Goal: Information Seeking & Learning: Learn about a topic

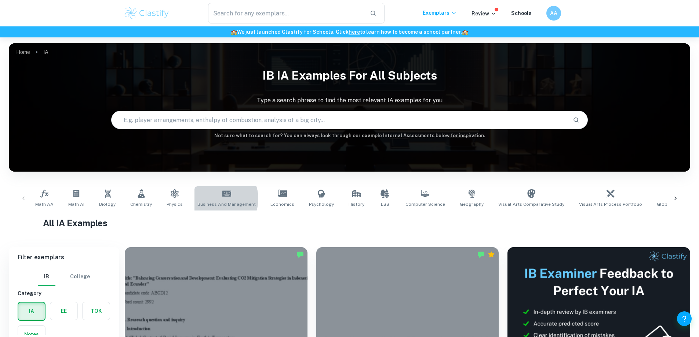
click at [212, 199] on link "Business and Management" at bounding box center [227, 198] width 64 height 24
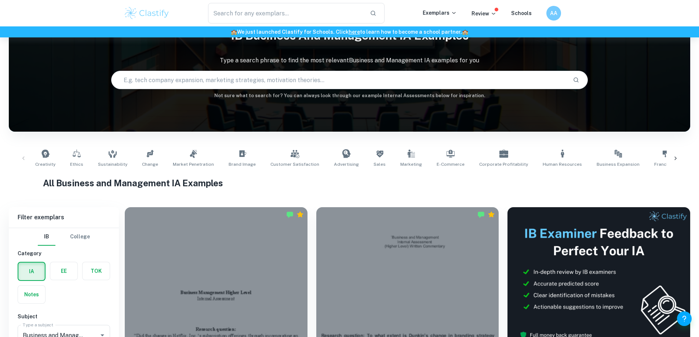
scroll to position [73, 0]
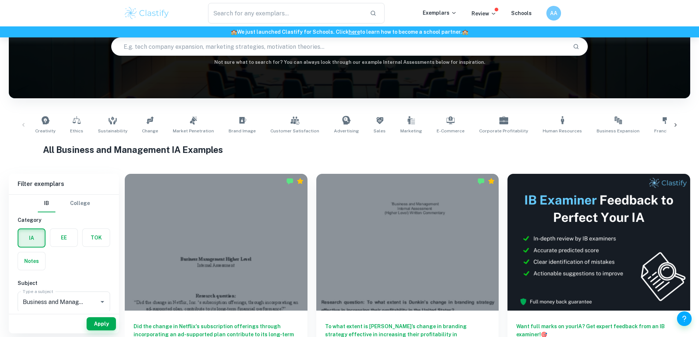
click at [74, 131] on span "Ethics" at bounding box center [76, 131] width 13 height 7
type input "Ethics"
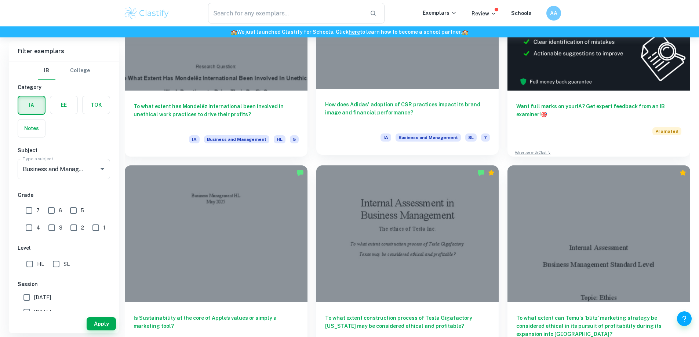
scroll to position [294, 0]
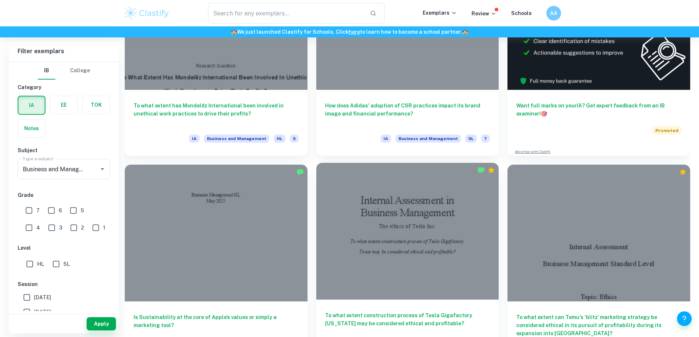
click at [316, 171] on div at bounding box center [407, 231] width 183 height 137
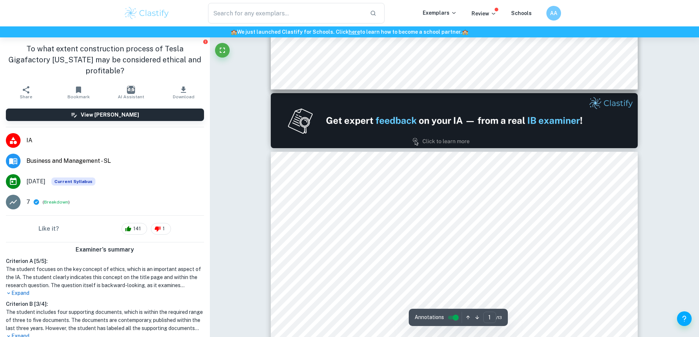
type input "2"
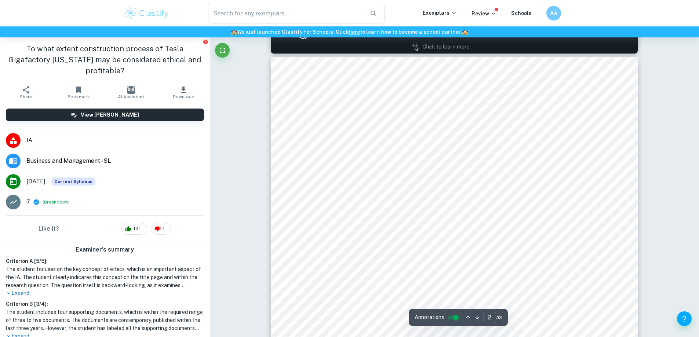
scroll to position [587, 0]
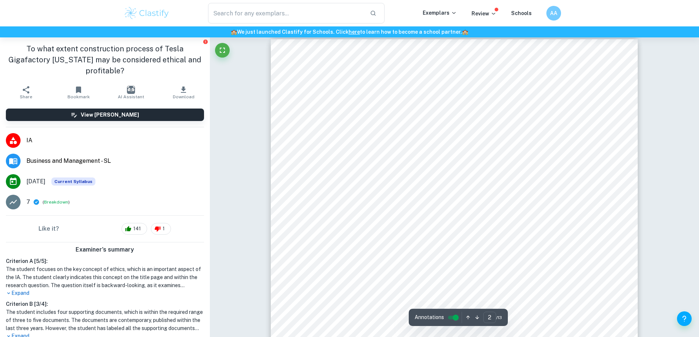
click at [354, 124] on div at bounding box center [455, 123] width 280 height 25
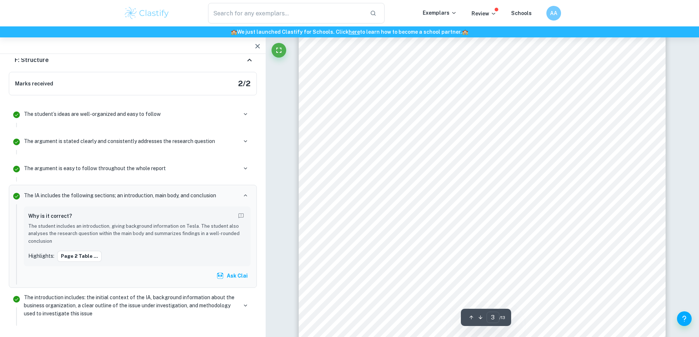
scroll to position [1138, 0]
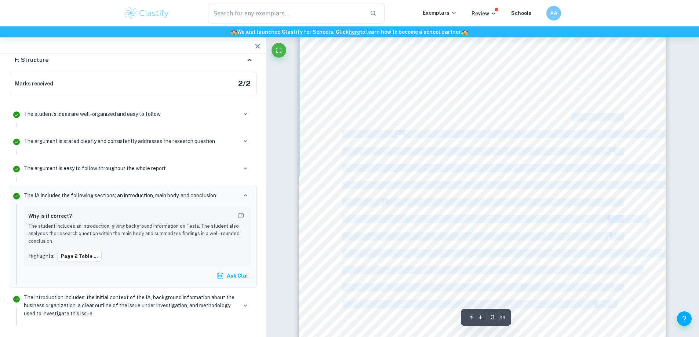
drag, startPoint x: 630, startPoint y: 73, endPoint x: 572, endPoint y: 115, distance: 71.8
click at [572, 115] on div "Page 3 1. Introduction Tesla Inc. is an American electric car manufacturer, fou…" at bounding box center [482, 271] width 367 height 519
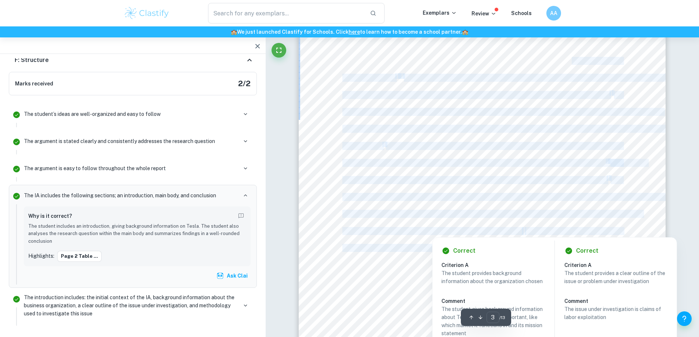
scroll to position [1211, 0]
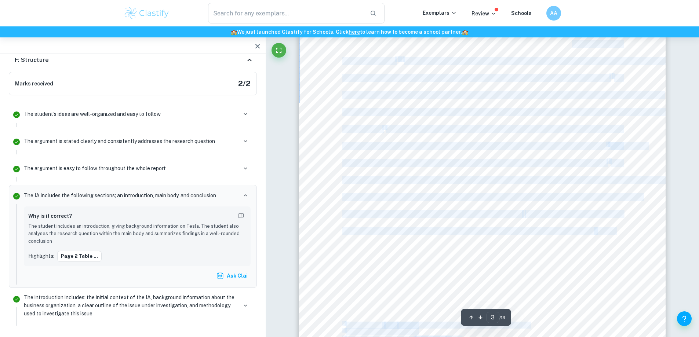
click at [661, 107] on div "Page 3 1. Introduction Tesla Inc. is an American electric car manufacturer, fou…" at bounding box center [482, 197] width 367 height 519
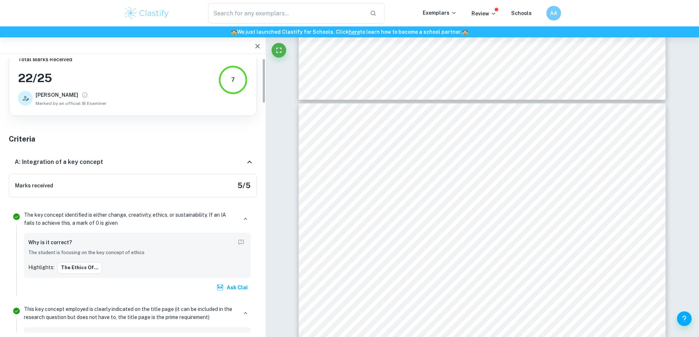
scroll to position [0, 0]
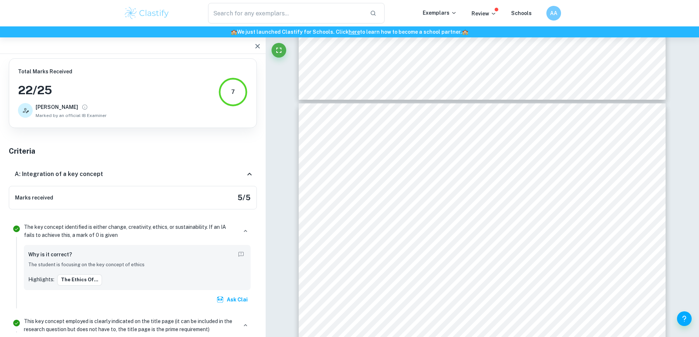
click at [62, 174] on h6 "A: Integration of a key concept" at bounding box center [59, 174] width 88 height 9
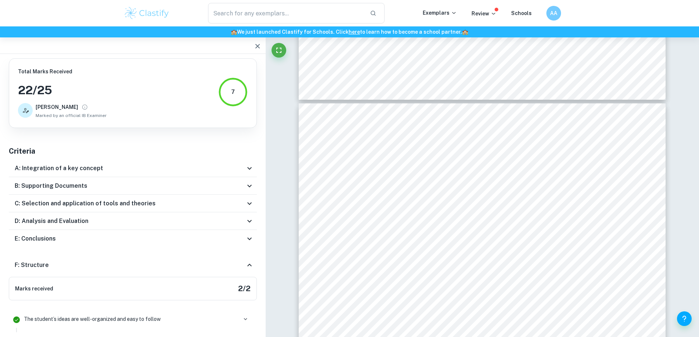
click at [121, 189] on div "B: Supporting Documents" at bounding box center [130, 186] width 230 height 9
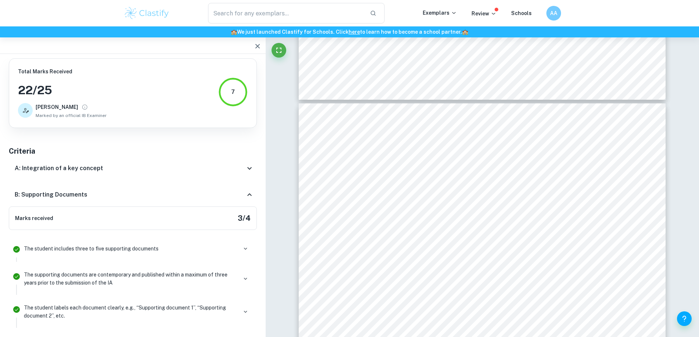
click at [121, 189] on div "B: Supporting Documents" at bounding box center [133, 194] width 248 height 23
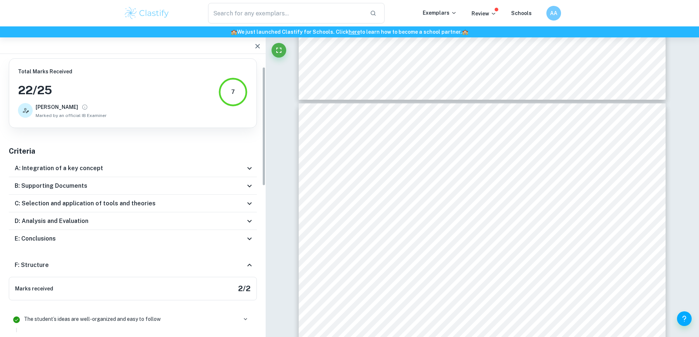
scroll to position [37, 0]
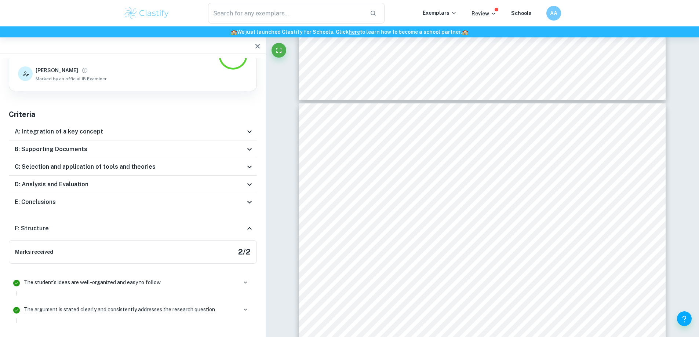
click at [111, 163] on h6 "C: Selection and application of tools and theories" at bounding box center [85, 167] width 141 height 9
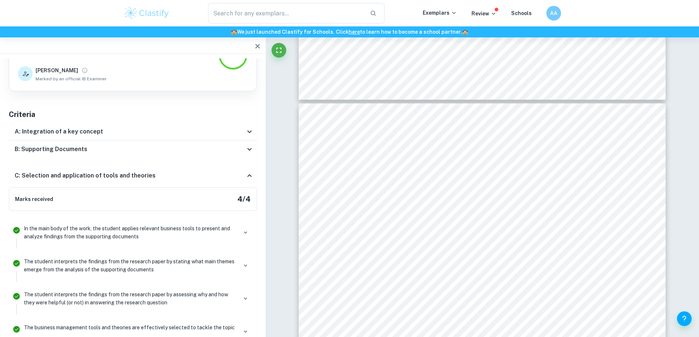
click at [108, 175] on h6 "C: Selection and application of tools and theories" at bounding box center [85, 175] width 141 height 9
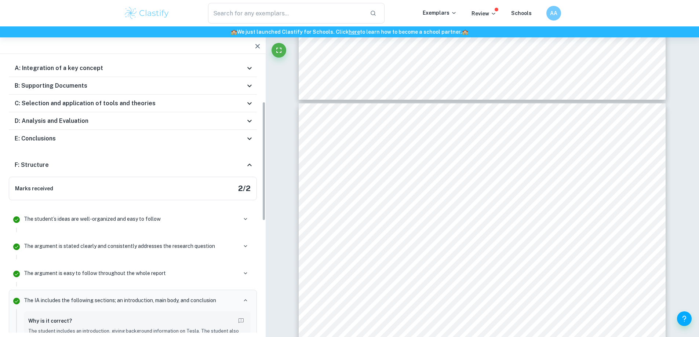
scroll to position [0, 0]
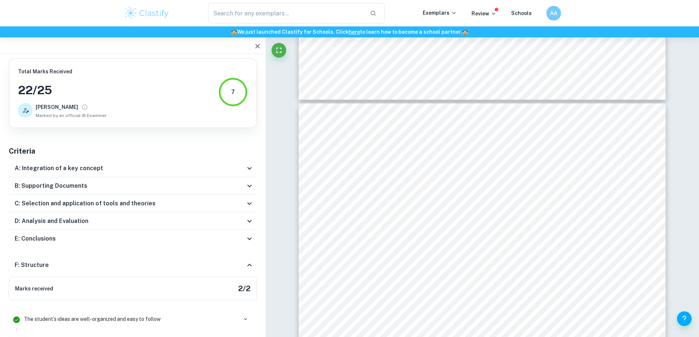
click at [176, 261] on div "F: Structure" at bounding box center [133, 265] width 248 height 23
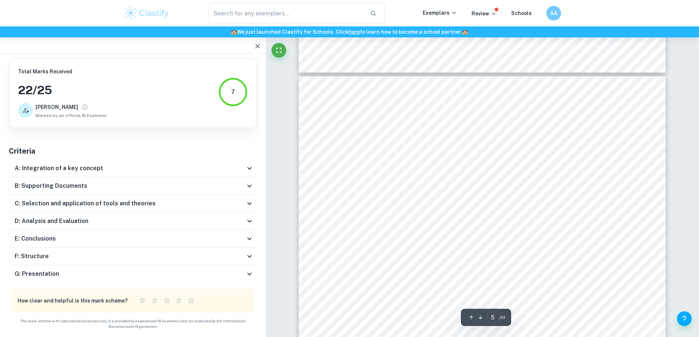
scroll to position [2165, 0]
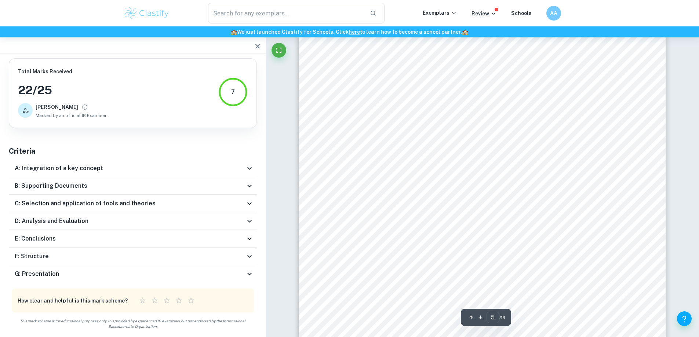
click at [222, 281] on div "G: Presentation" at bounding box center [133, 274] width 248 height 18
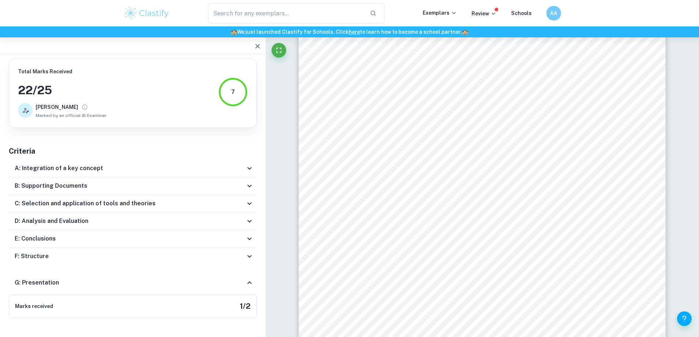
click at [222, 281] on div "G: Presentation" at bounding box center [130, 283] width 230 height 9
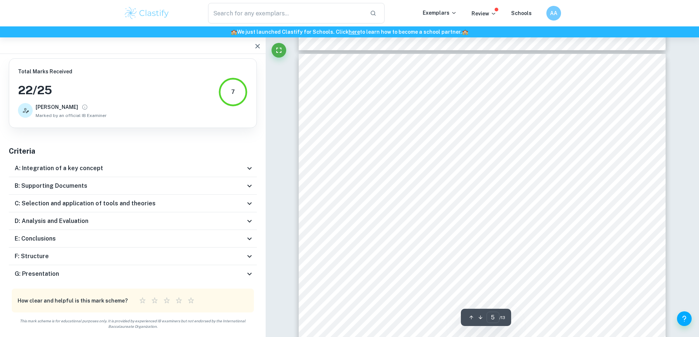
scroll to position [2129, 0]
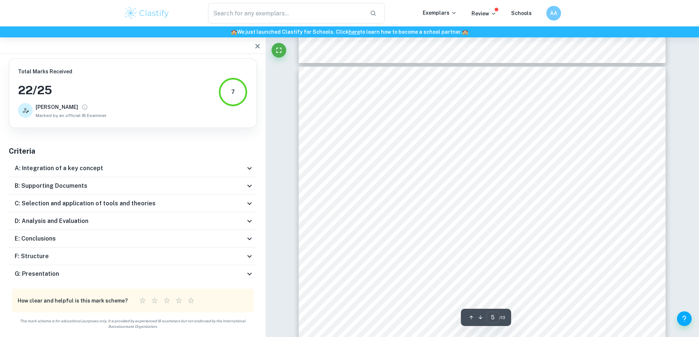
click at [228, 280] on div "G: Presentation" at bounding box center [133, 274] width 248 height 18
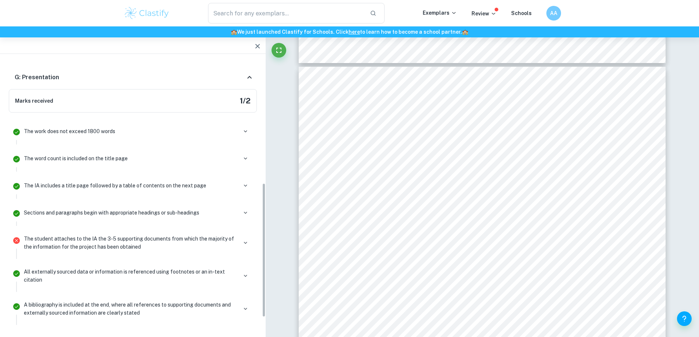
scroll to position [147, 0]
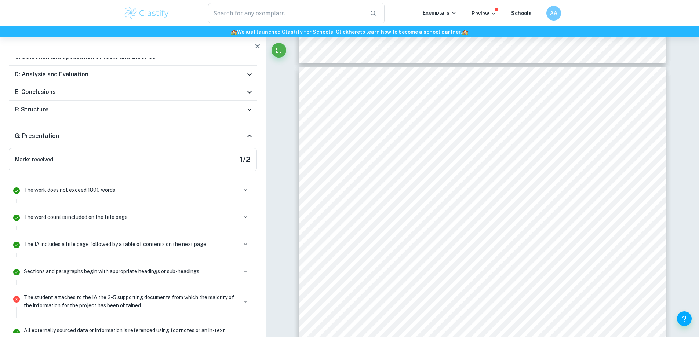
click at [256, 136] on div "G: Presentation" at bounding box center [133, 135] width 248 height 23
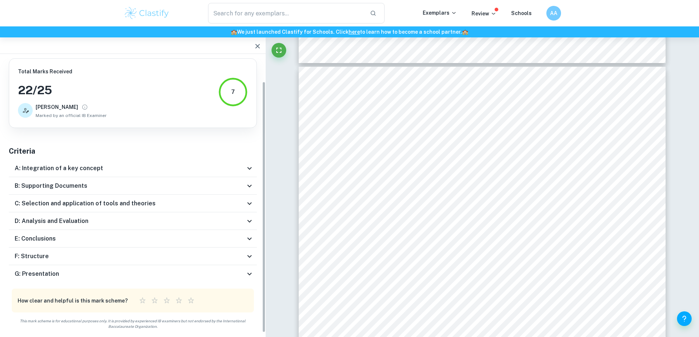
scroll to position [0, 0]
click at [246, 165] on icon at bounding box center [249, 168] width 9 height 9
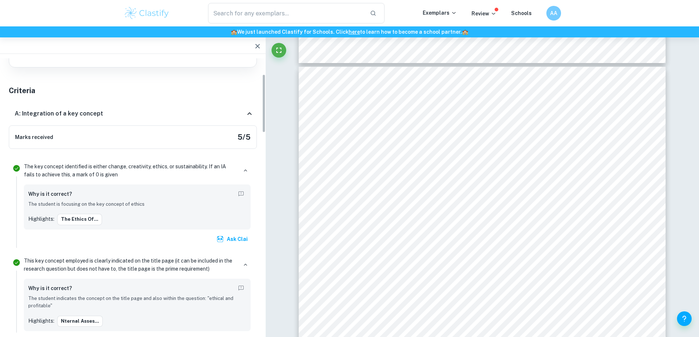
scroll to position [73, 0]
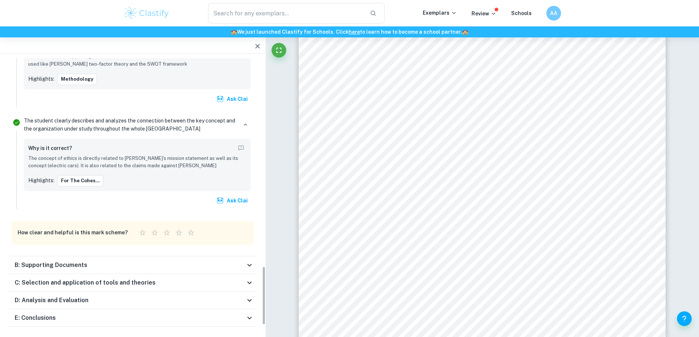
scroll to position [1002, 0]
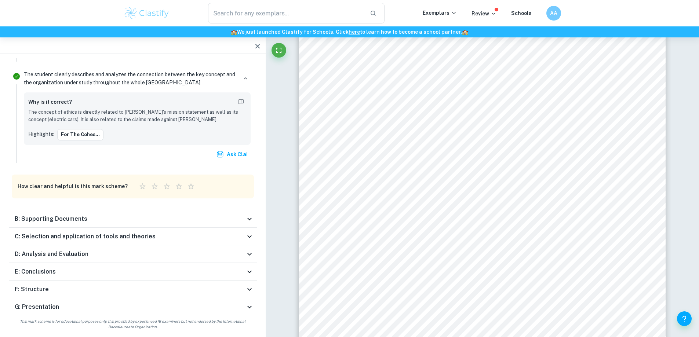
click at [241, 212] on div "B: Supporting Documents" at bounding box center [133, 219] width 248 height 18
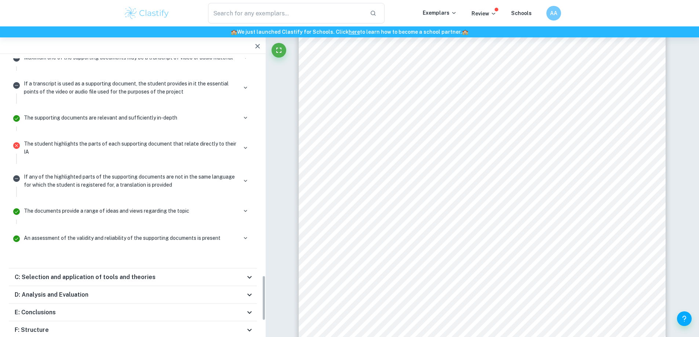
scroll to position [1350, 0]
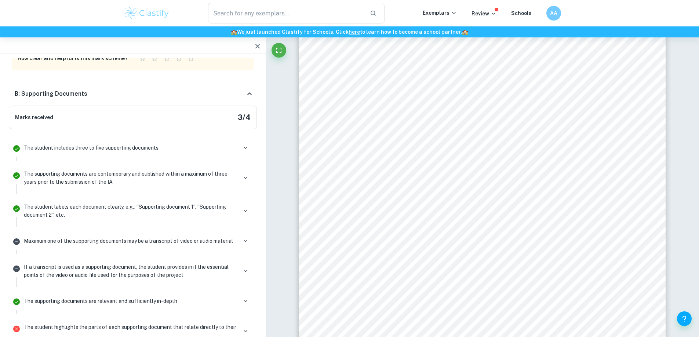
click at [249, 88] on div "B: Supporting Documents" at bounding box center [133, 93] width 248 height 23
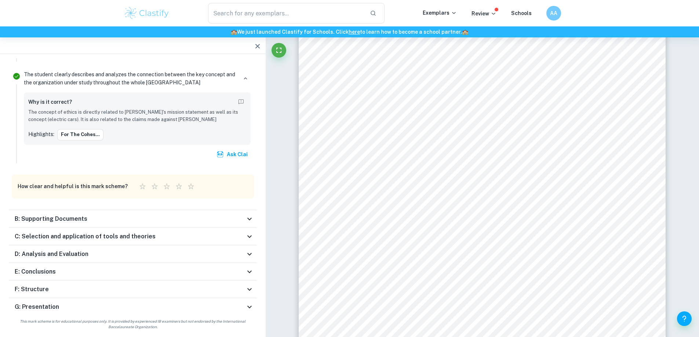
scroll to position [1002, 0]
click at [248, 233] on icon at bounding box center [249, 236] width 9 height 9
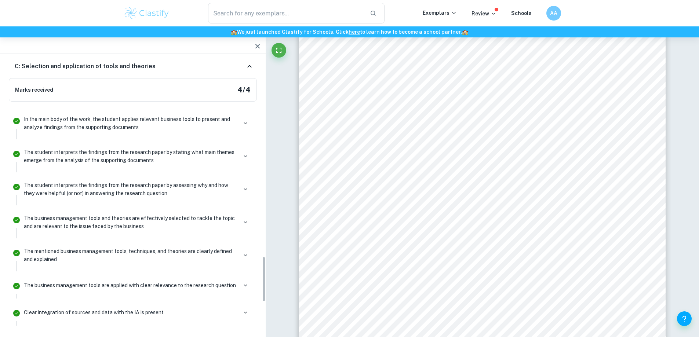
scroll to position [1194, 0]
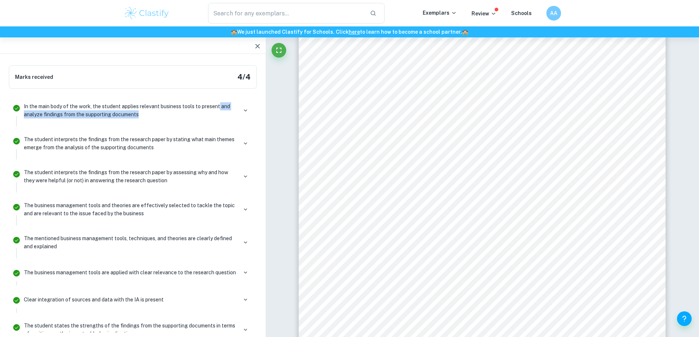
drag, startPoint x: 221, startPoint y: 100, endPoint x: 238, endPoint y: 124, distance: 29.5
click at [238, 124] on div "In the main body of the work, the student applies relevant business tools to pr…" at bounding box center [137, 113] width 233 height 26
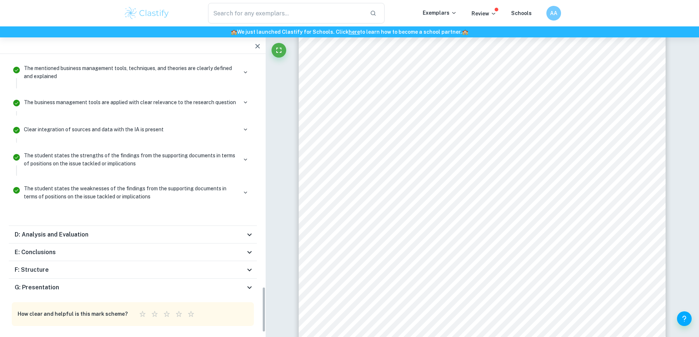
scroll to position [1377, 0]
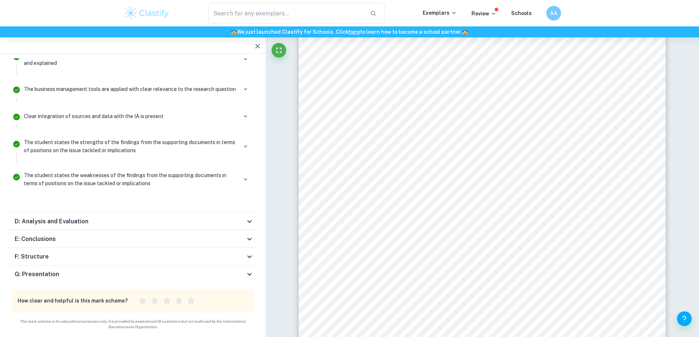
click at [151, 221] on div "D: Analysis and Evaluation" at bounding box center [130, 221] width 230 height 9
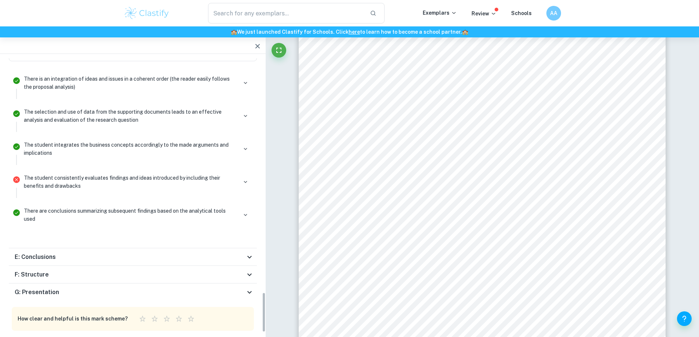
scroll to position [1594, 0]
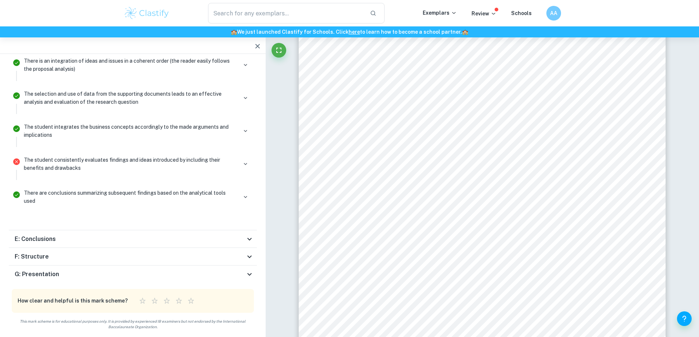
click at [125, 234] on div "E: Conclusions" at bounding box center [133, 239] width 248 height 18
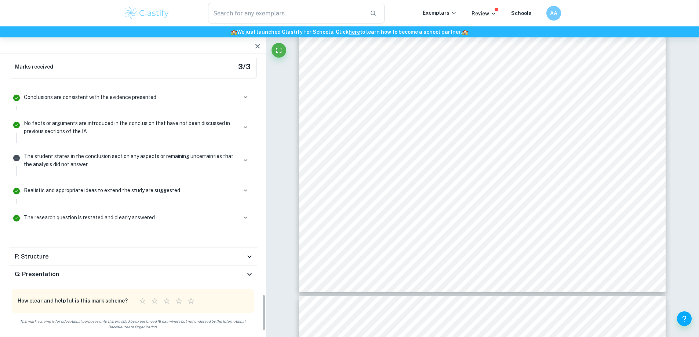
scroll to position [1719, 0]
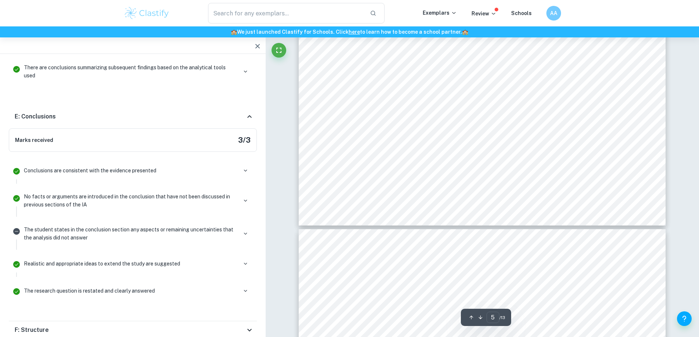
type input "6"
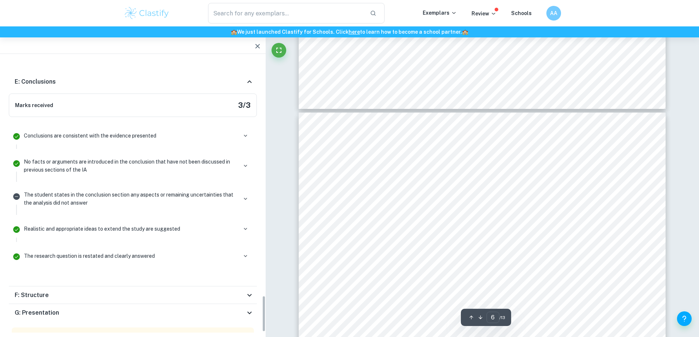
scroll to position [1793, 0]
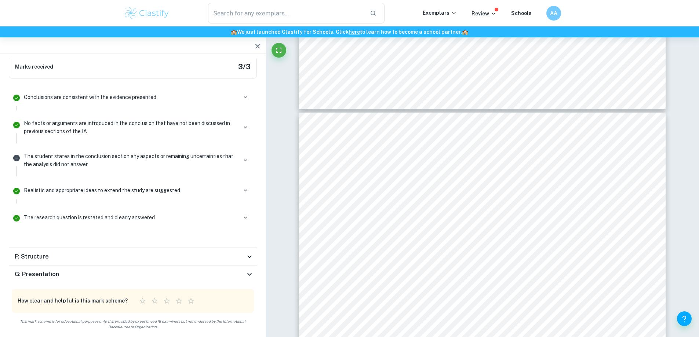
click at [244, 258] on div "F: Structure" at bounding box center [130, 256] width 230 height 9
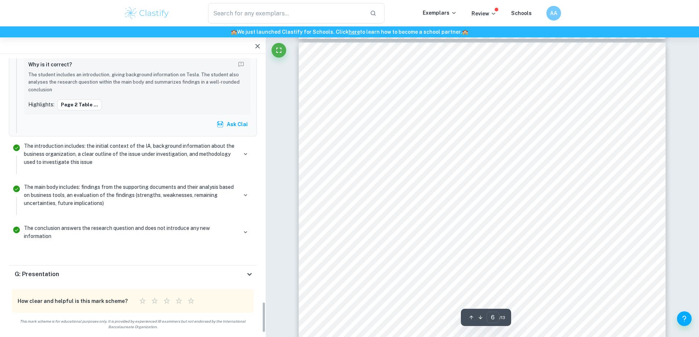
scroll to position [2679, 0]
click at [250, 278] on icon at bounding box center [249, 274] width 9 height 9
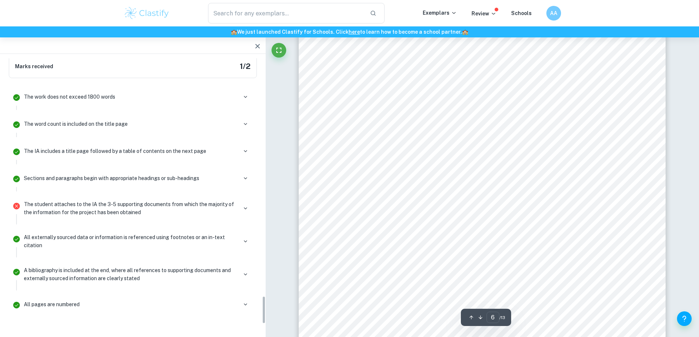
scroll to position [2278, 0]
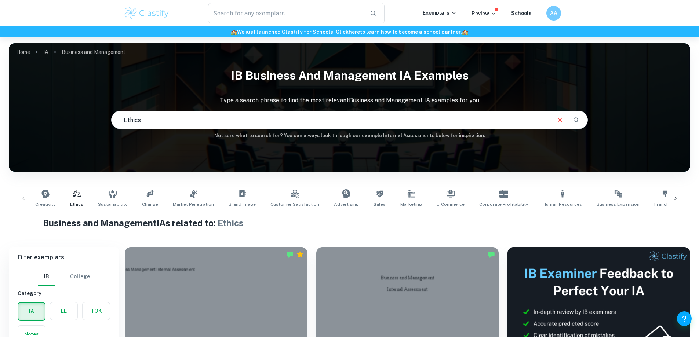
click at [162, 225] on h1 "Business and Management IAs related to: Ethics" at bounding box center [349, 223] width 613 height 13
drag, startPoint x: 162, startPoint y: 224, endPoint x: 70, endPoint y: 232, distance: 92.8
click at [70, 232] on div "Business and Management IAs related to: Ethics" at bounding box center [349, 225] width 613 height 16
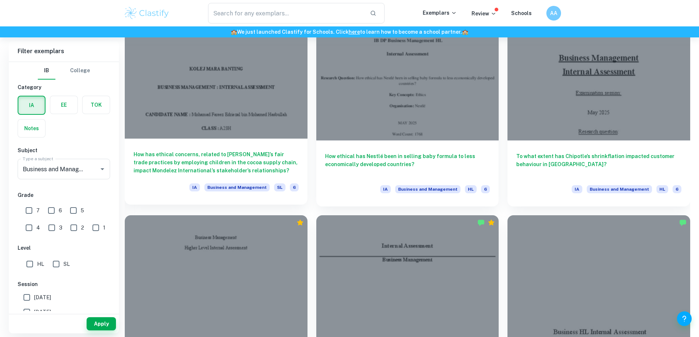
scroll to position [881, 0]
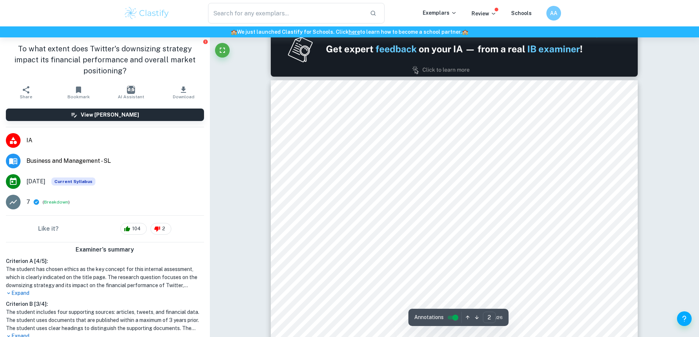
scroll to position [587, 0]
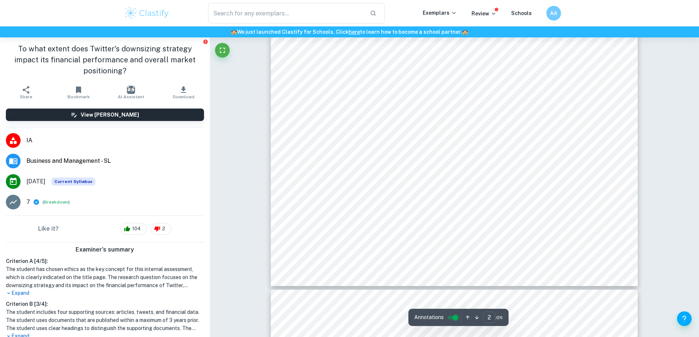
type input "3"
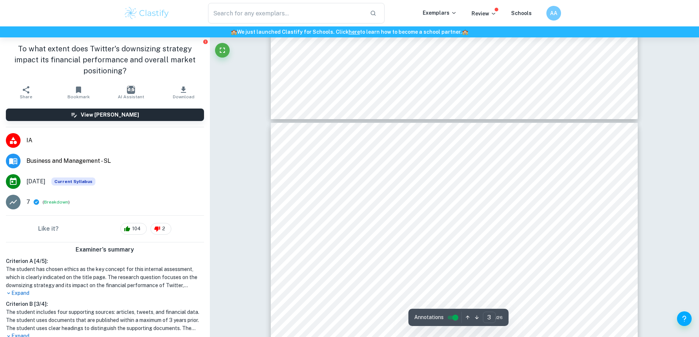
scroll to position [1028, 0]
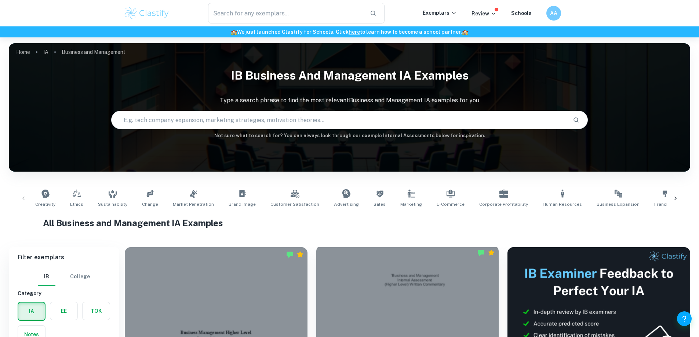
scroll to position [184, 0]
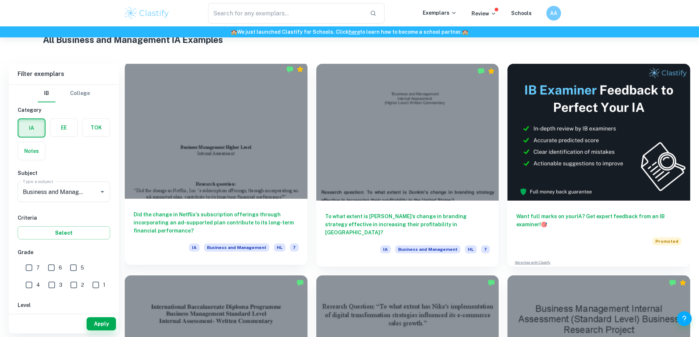
click at [222, 211] on h6 "Did the change in Netflix's subscription offerings through incorporating an ad-…" at bounding box center [216, 223] width 165 height 24
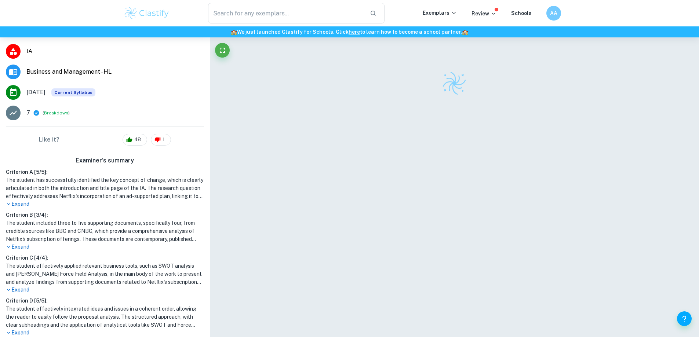
scroll to position [147, 0]
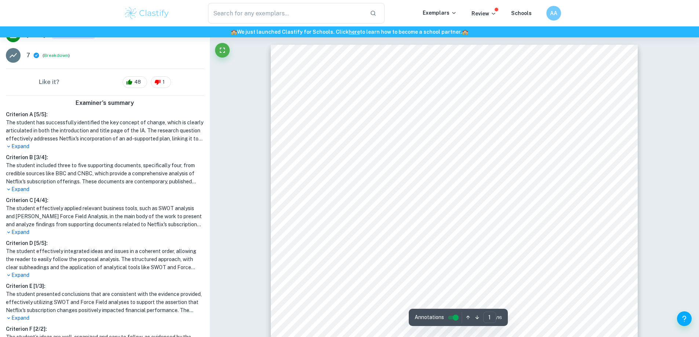
click at [24, 144] on p "Expand" at bounding box center [105, 147] width 198 height 8
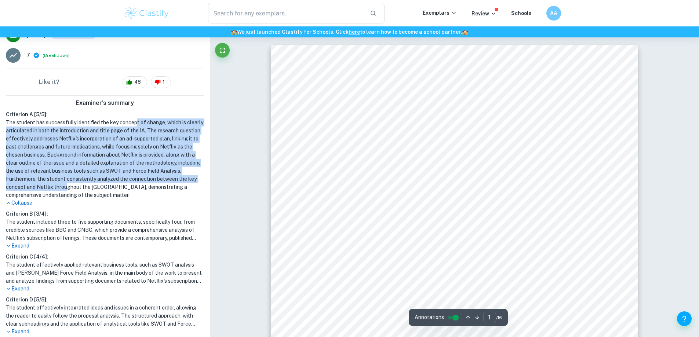
drag, startPoint x: 135, startPoint y: 120, endPoint x: 135, endPoint y: 184, distance: 63.5
click at [135, 184] on h1 "The student has successfully identified the key concept of change, which is cle…" at bounding box center [105, 159] width 198 height 81
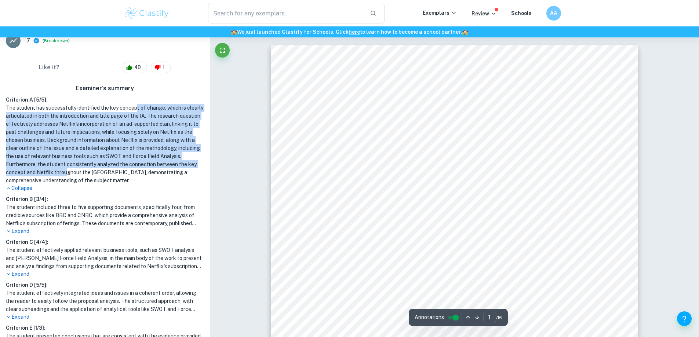
scroll to position [184, 0]
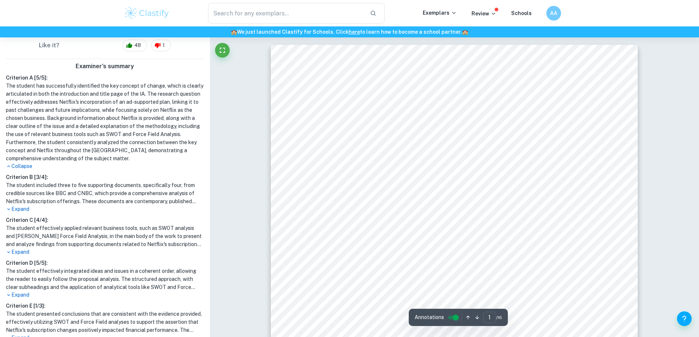
click at [17, 208] on p "Expand" at bounding box center [105, 210] width 198 height 8
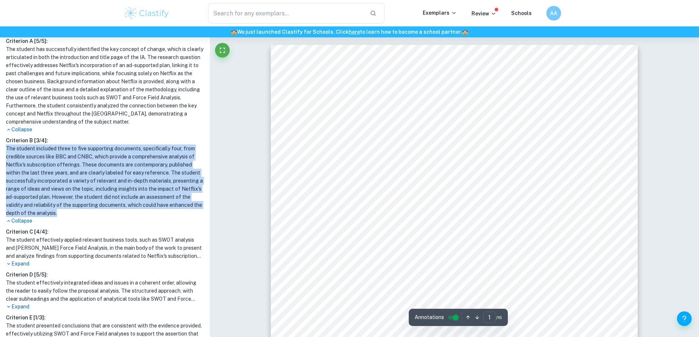
drag, startPoint x: 82, startPoint y: 180, endPoint x: 128, endPoint y: 215, distance: 57.3
click at [128, 215] on div "Criterion B [ 3 / 4 ]: The student included three to five supporting documents,…" at bounding box center [105, 181] width 204 height 88
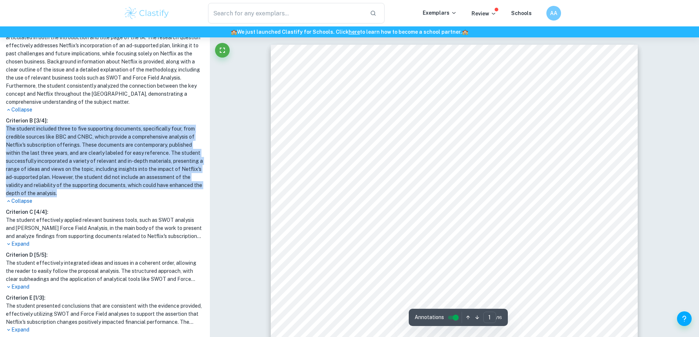
scroll to position [257, 0]
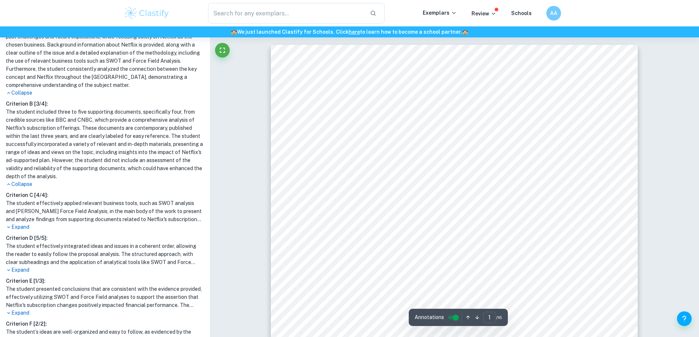
click at [21, 230] on p "Expand" at bounding box center [105, 228] width 198 height 8
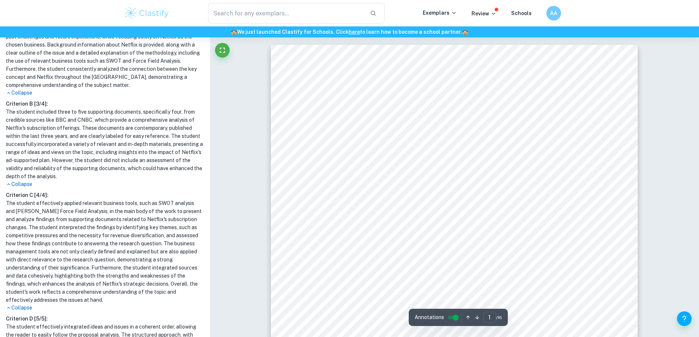
click at [74, 209] on h1 "The student effectively applied relevant business tools, such as SWOT analysis …" at bounding box center [105, 251] width 198 height 105
drag, startPoint x: 74, startPoint y: 209, endPoint x: 24, endPoint y: 212, distance: 50.0
click at [24, 212] on h1 "The student effectively applied relevant business tools, such as SWOT analysis …" at bounding box center [105, 251] width 198 height 105
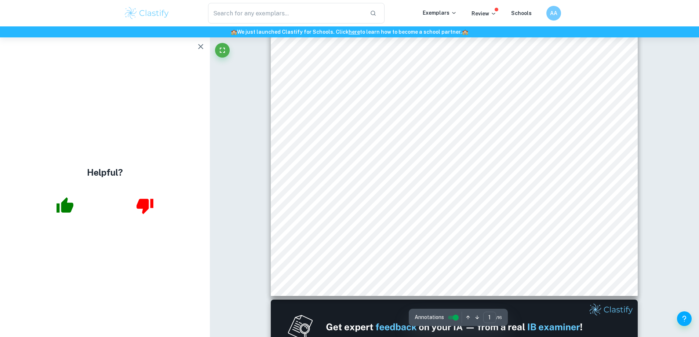
scroll to position [294, 0]
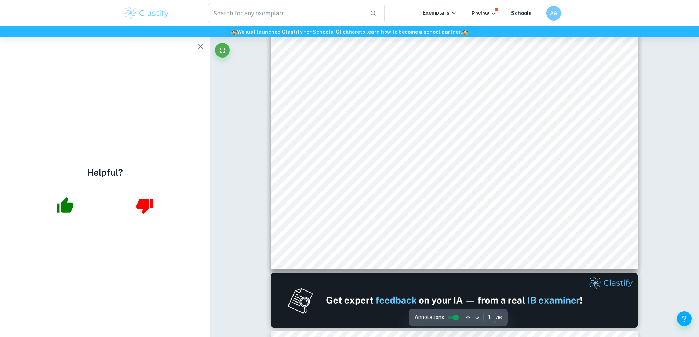
click at [199, 51] on button "button" at bounding box center [200, 46] width 15 height 15
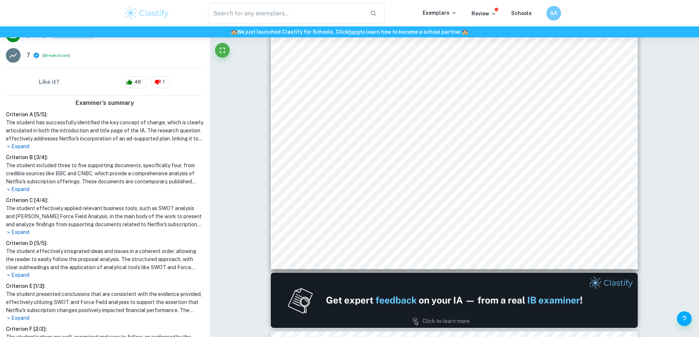
scroll to position [184, 0]
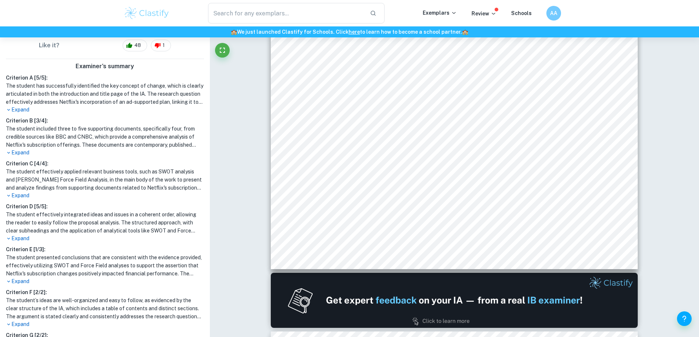
click at [132, 190] on h1 "The student effectively applied relevant business tools, such as SWOT analysis …" at bounding box center [105, 180] width 198 height 24
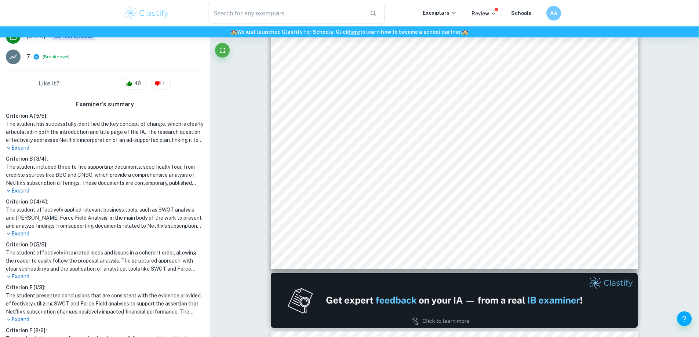
scroll to position [110, 0]
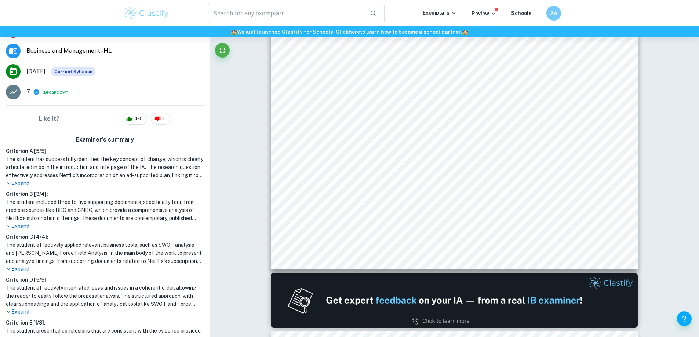
click at [10, 225] on icon at bounding box center [9, 227] width 6 height 6
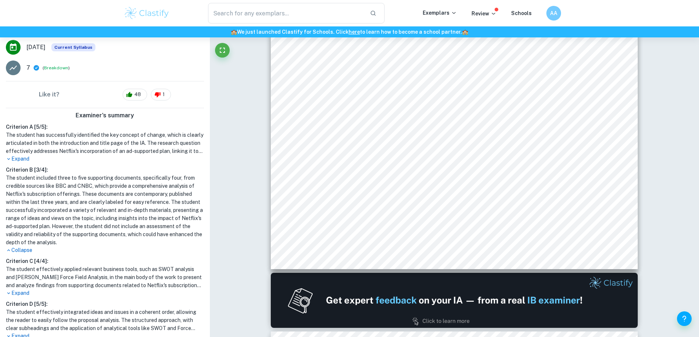
scroll to position [147, 0]
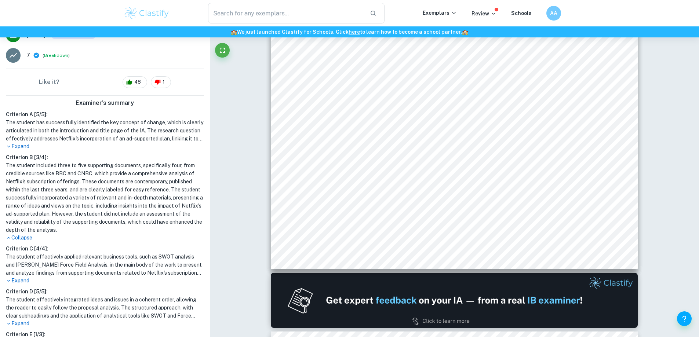
click at [18, 280] on p "Expand" at bounding box center [105, 281] width 198 height 8
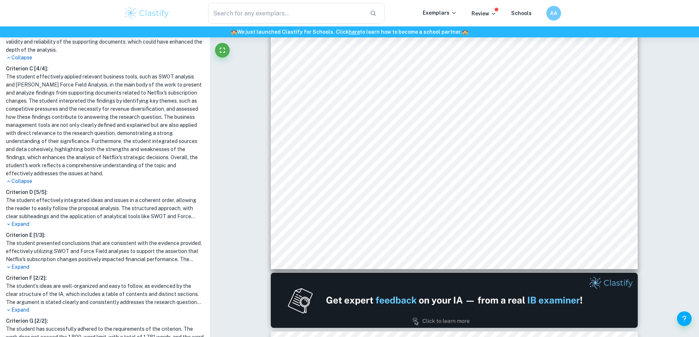
scroll to position [330, 0]
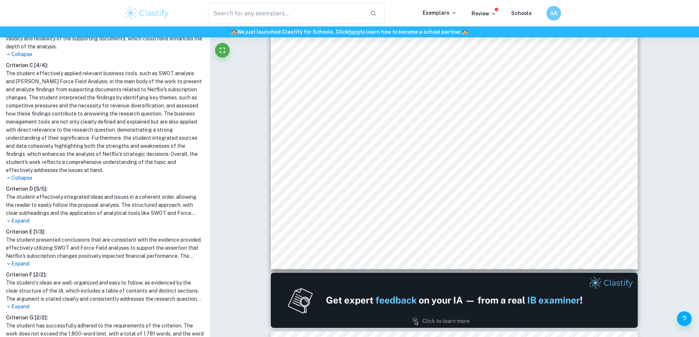
click at [21, 221] on p "Expand" at bounding box center [105, 221] width 198 height 8
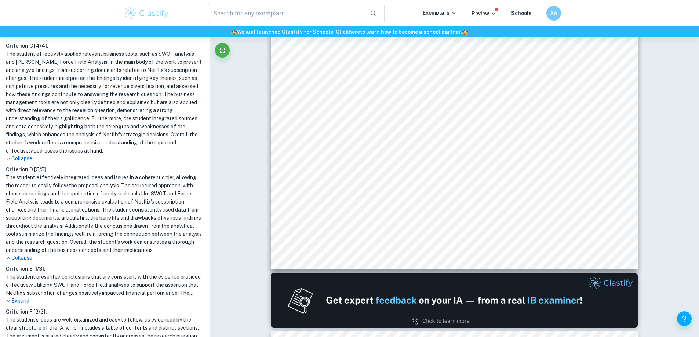
scroll to position [367, 0]
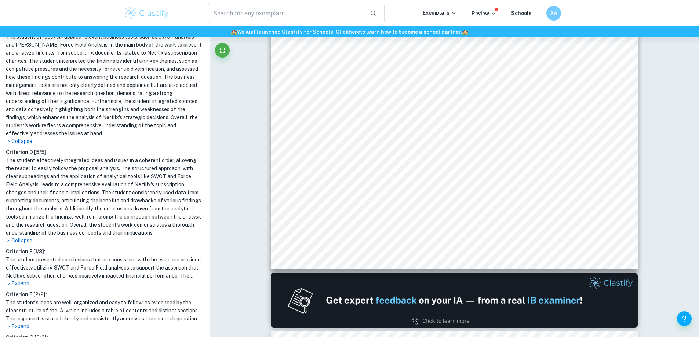
click at [12, 286] on p "Expand" at bounding box center [105, 284] width 198 height 8
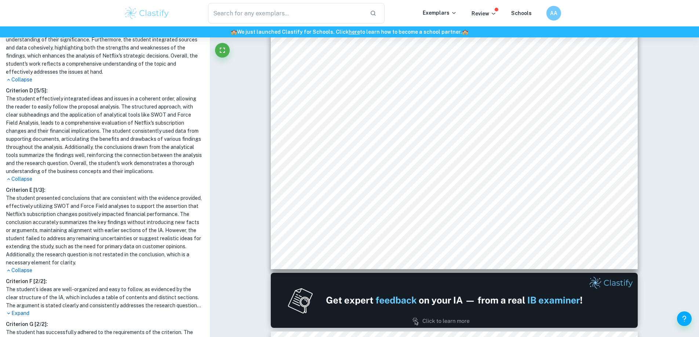
scroll to position [472, 0]
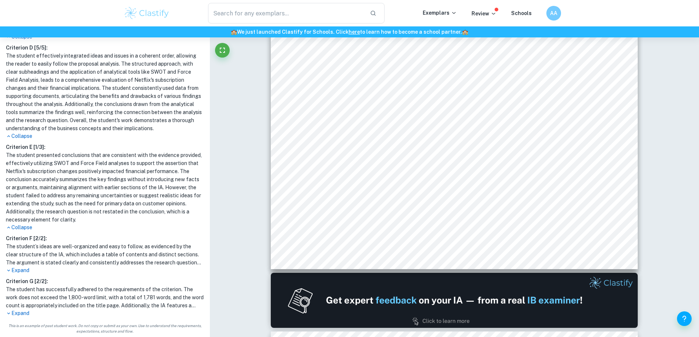
click at [21, 267] on p "Expand" at bounding box center [105, 271] width 198 height 8
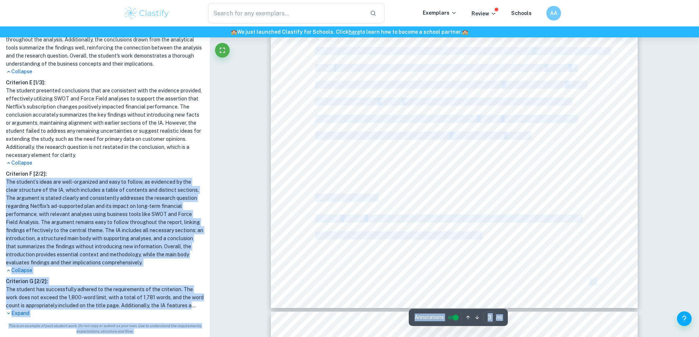
scroll to position [1510, 0]
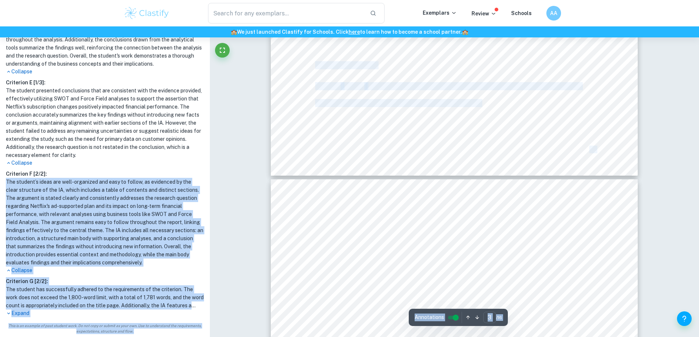
type input "4"
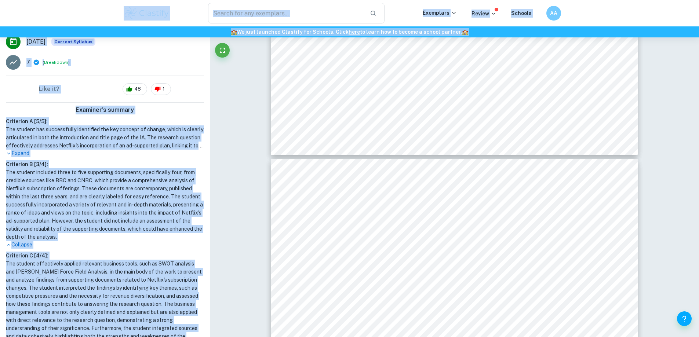
scroll to position [0, 0]
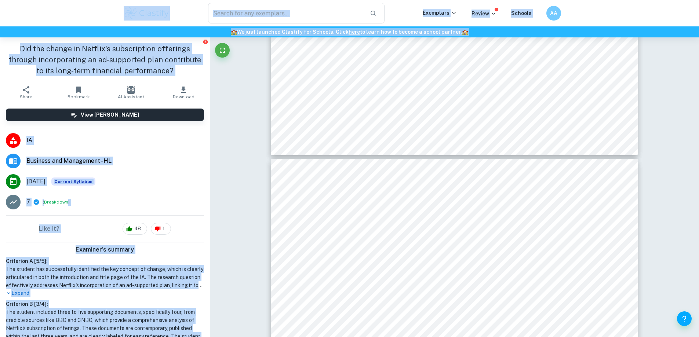
click at [151, 163] on span "Business and Management - HL" at bounding box center [115, 161] width 178 height 9
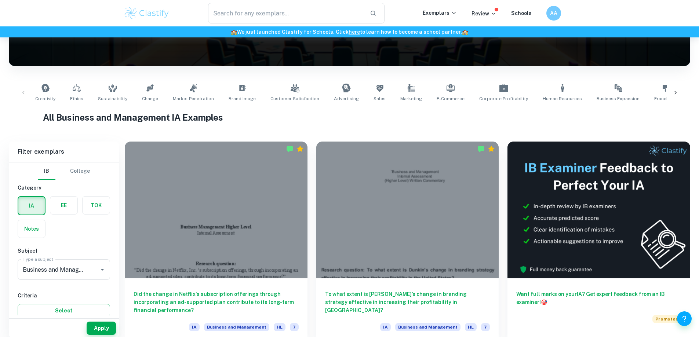
scroll to position [110, 0]
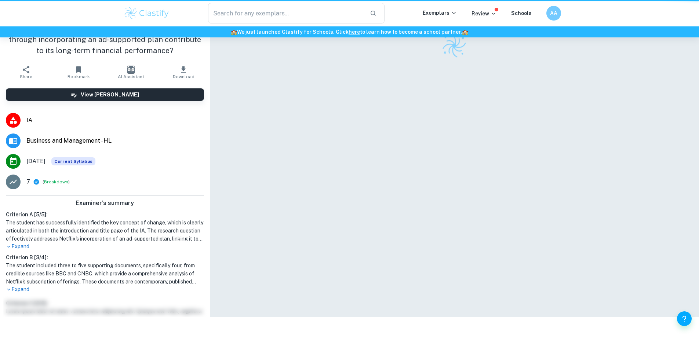
scroll to position [37, 0]
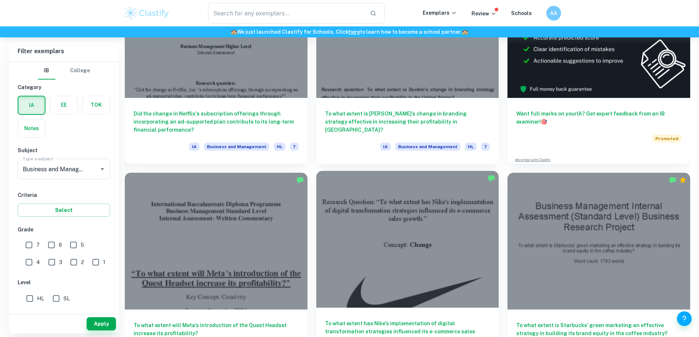
scroll to position [220, 0]
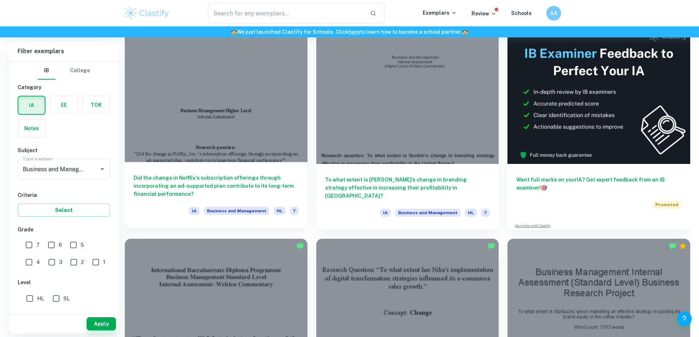
click at [199, 115] on div at bounding box center [216, 93] width 183 height 137
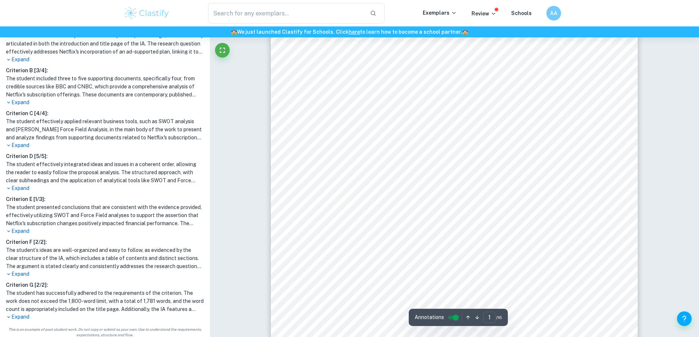
scroll to position [237, 0]
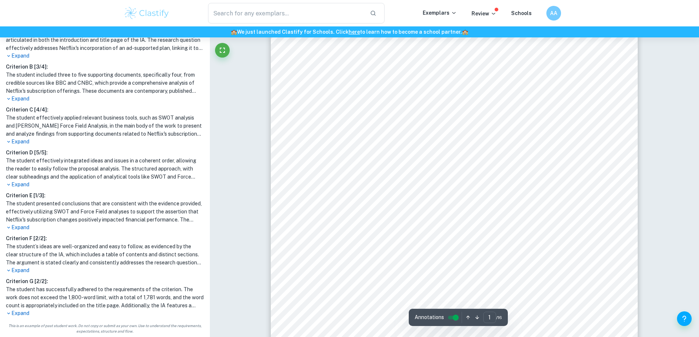
click at [26, 268] on p "Expand" at bounding box center [105, 271] width 198 height 8
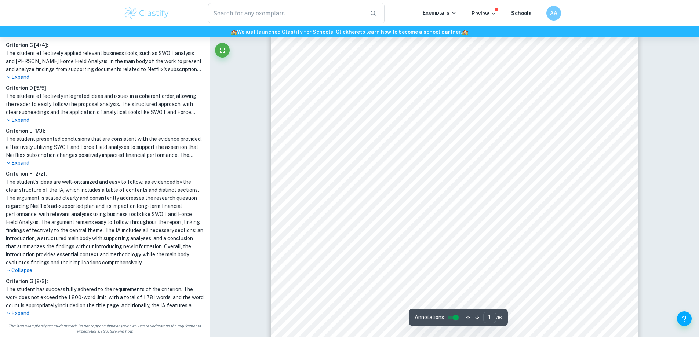
scroll to position [73, 0]
click at [23, 313] on p "Expand" at bounding box center [105, 314] width 198 height 8
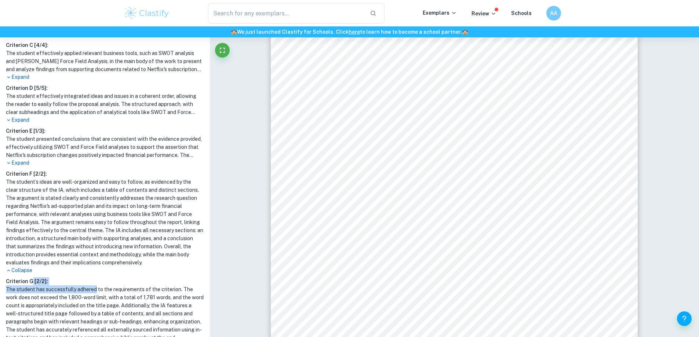
drag, startPoint x: 32, startPoint y: 284, endPoint x: 102, endPoint y: 290, distance: 70.3
click at [98, 292] on div "Criterion G [ 2 / 2 ]: The student has successfully adhered to the requirements…" at bounding box center [105, 321] width 204 height 88
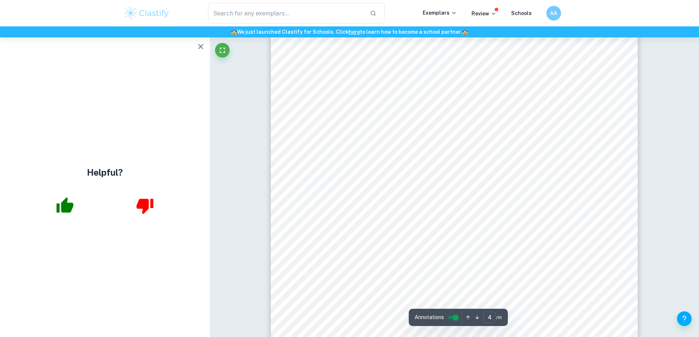
scroll to position [1652, 0]
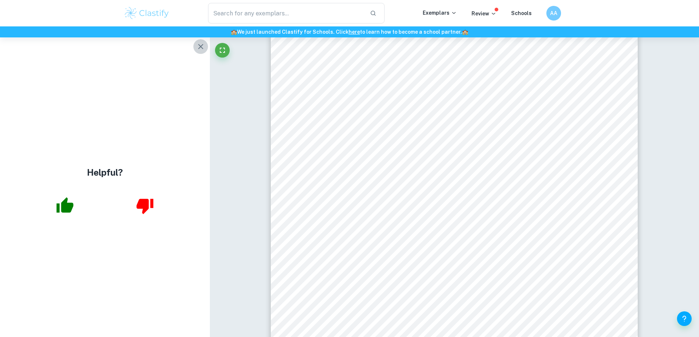
click at [197, 45] on icon "button" at bounding box center [200, 46] width 9 height 9
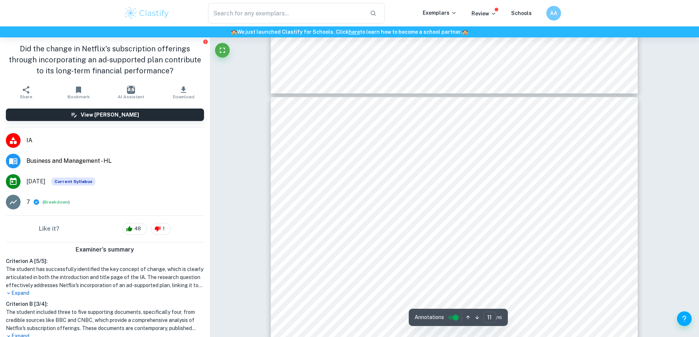
scroll to position [5285, 0]
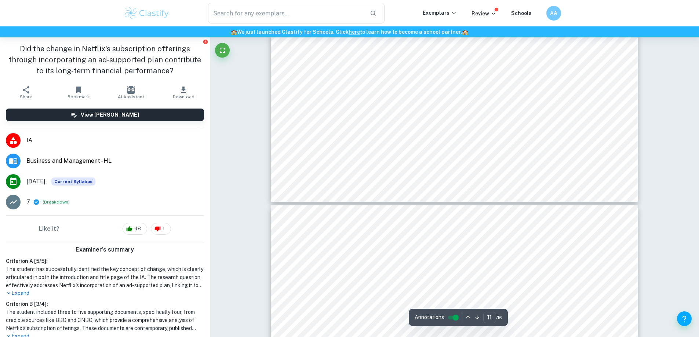
type input "12"
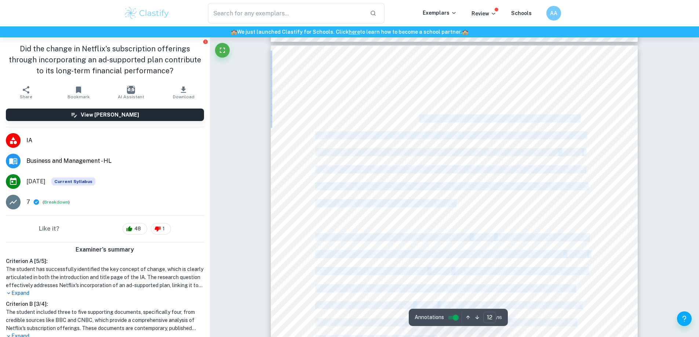
drag, startPoint x: 419, startPoint y: 118, endPoint x: 426, endPoint y: 127, distance: 10.8
click at [426, 127] on div "Discussion The tools reveal arguments for and against the influence of Netflix'…" at bounding box center [454, 305] width 367 height 519
